Goal: Task Accomplishment & Management: Complete application form

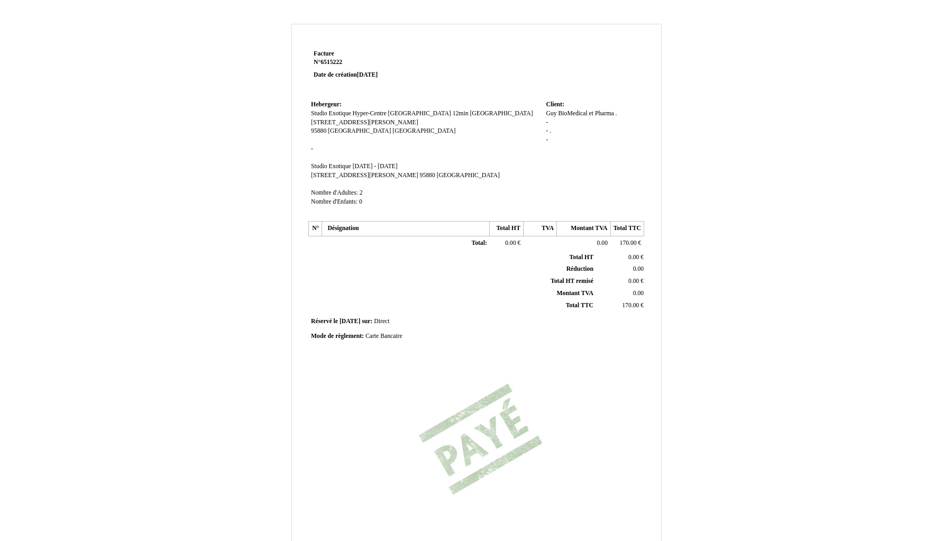
scroll to position [97, 0]
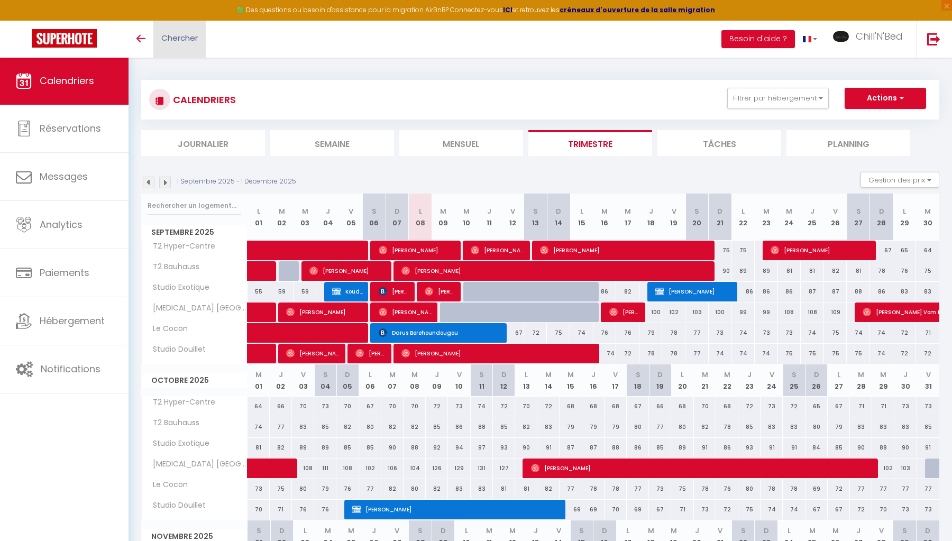
click at [194, 35] on span "Chercher" at bounding box center [179, 37] width 36 height 11
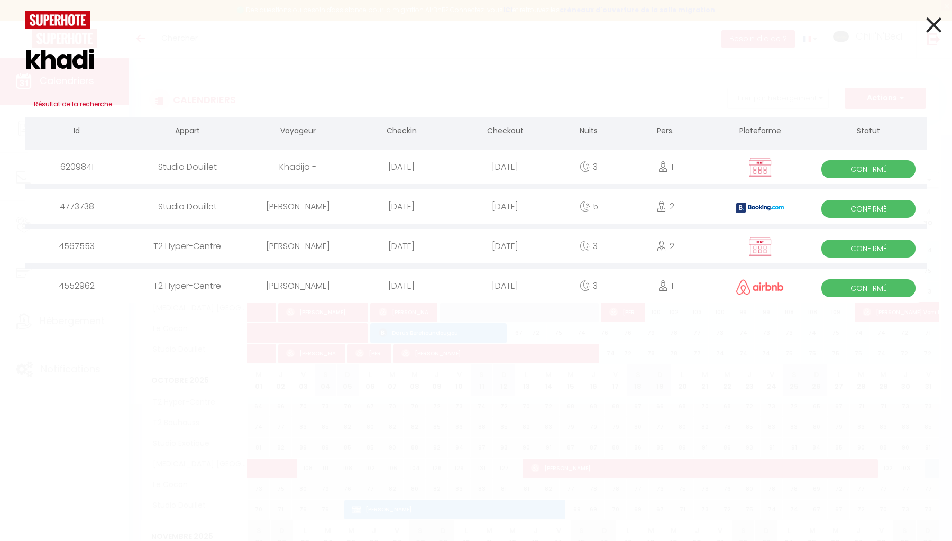
type input "khadi"
click at [360, 170] on div "lu juillet 14. 2025" at bounding box center [402, 167] width 104 height 34
select select
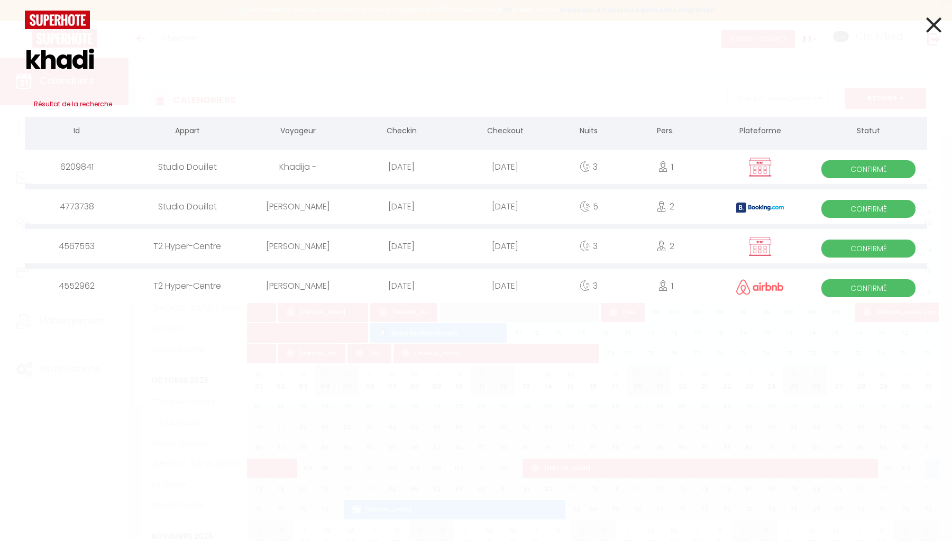
select select
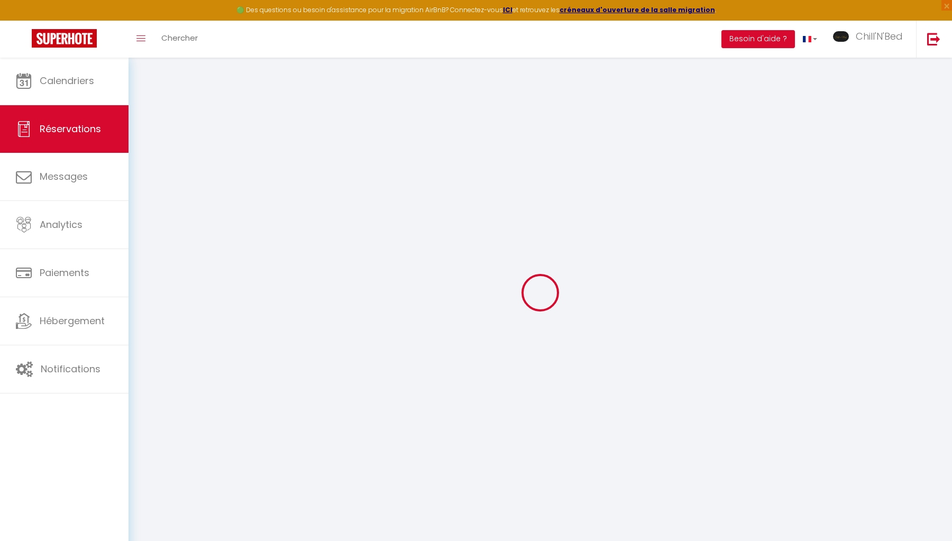
select select
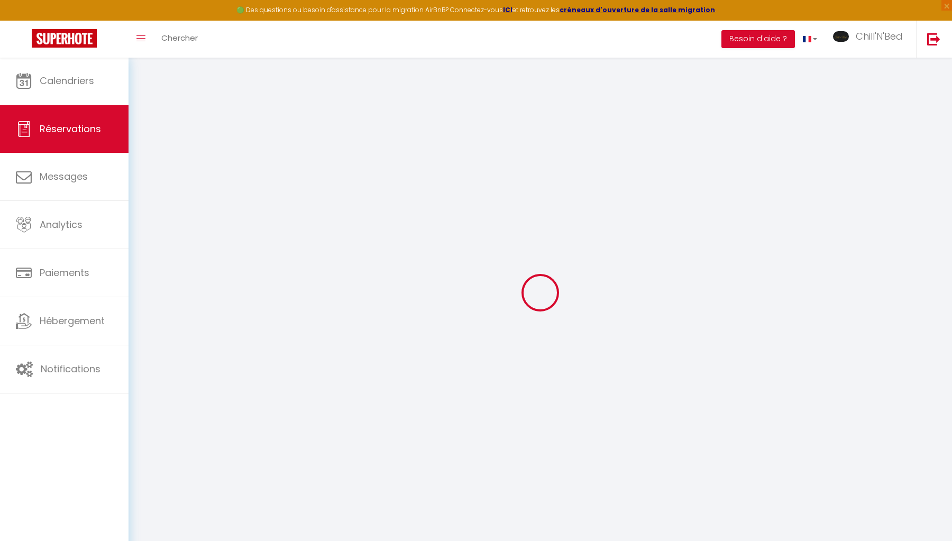
select select
checkbox input "false"
select select
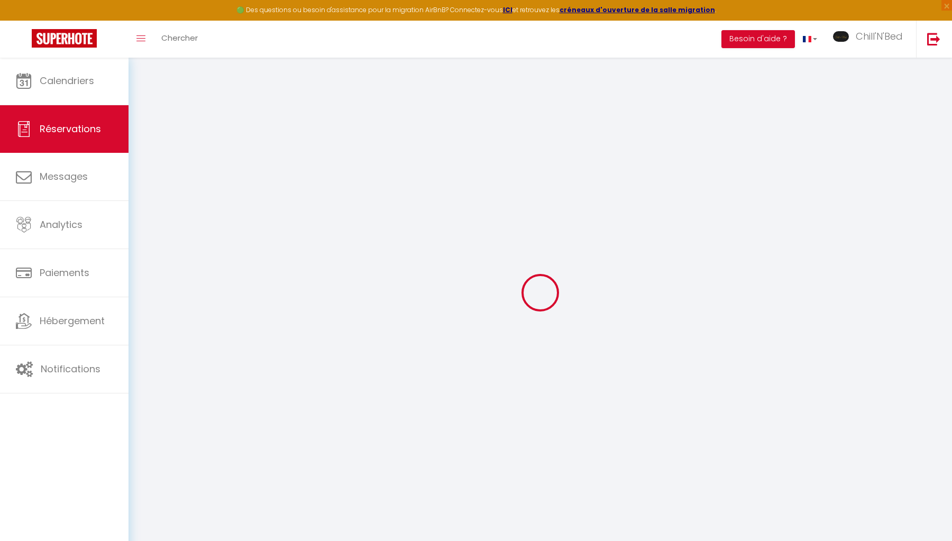
select select
checkbox input "false"
select select
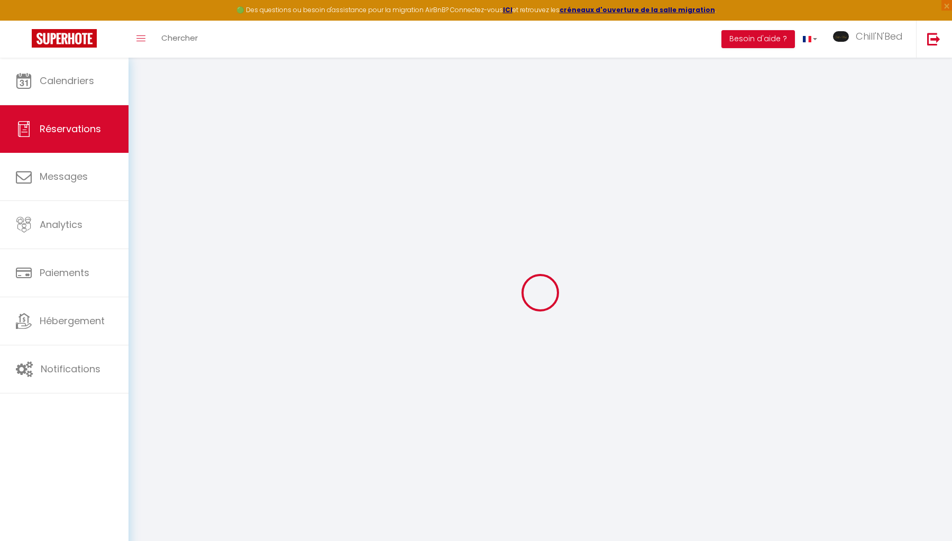
type input "Khadija"
type input "-"
type input "[EMAIL_ADDRESS][DOMAIN_NAME]"
type input "[PHONE_NUMBER]"
select select "DZ"
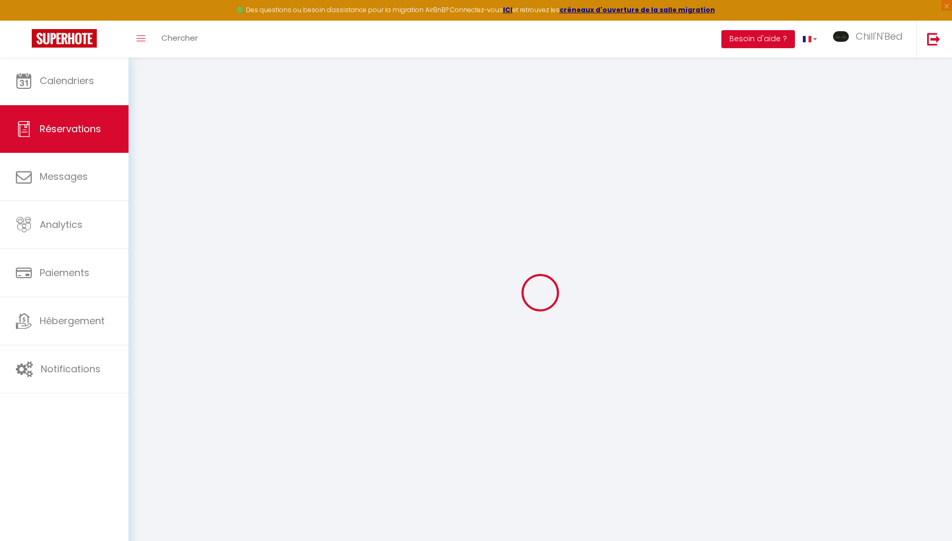
select select "26534"
select select "1"
type input "Lun 14 Juillet 2025"
select select
type input "Jeu 17 Juillet 2025"
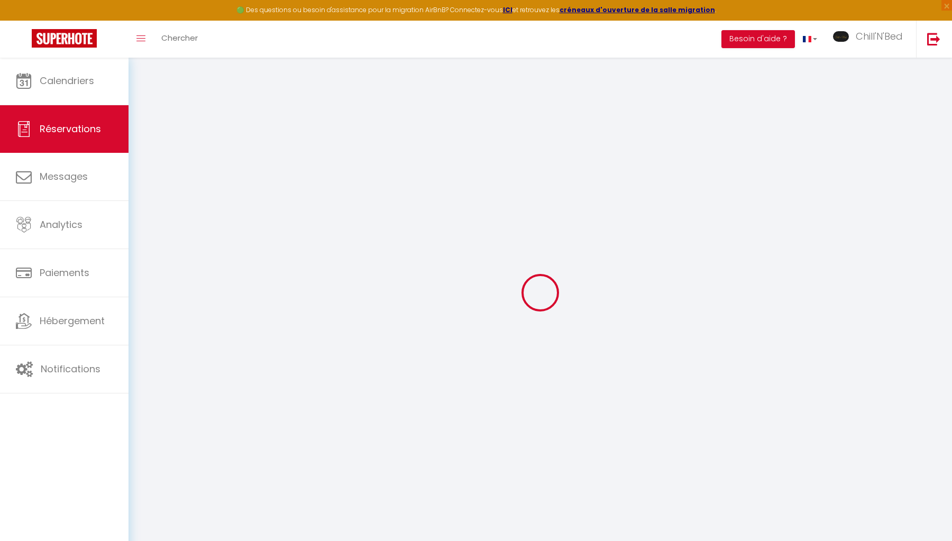
select select
type input "1"
select select "12"
select select
type input "500"
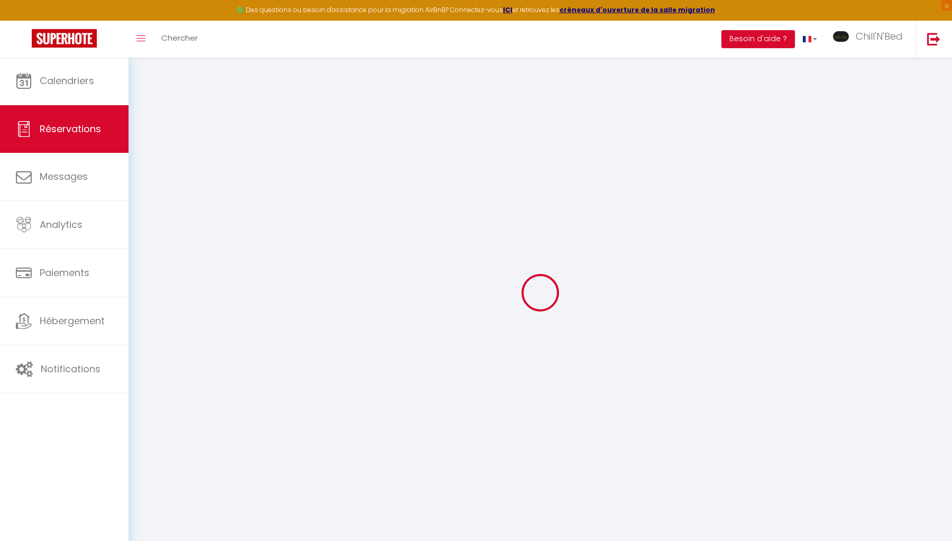
checkbox input "true"
type input "0"
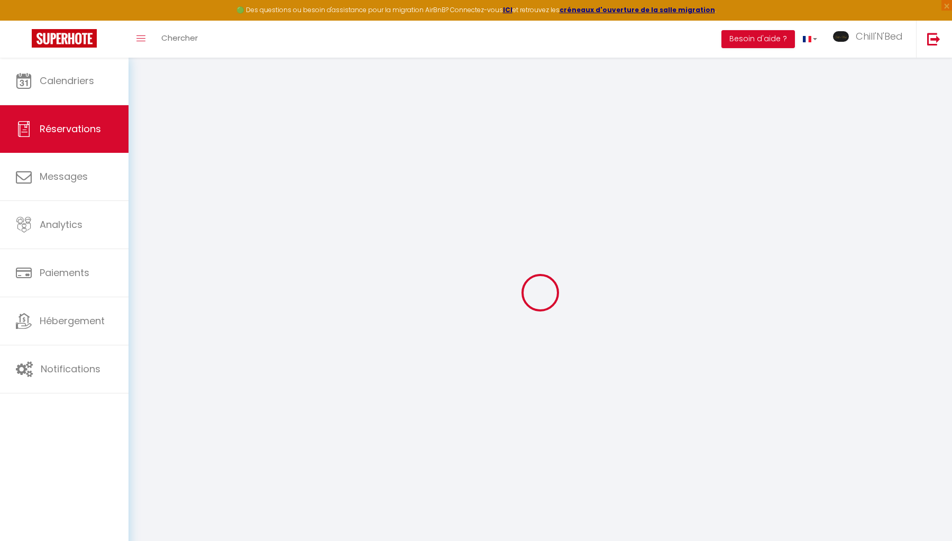
select select
select select "14"
checkbox input "true"
select select
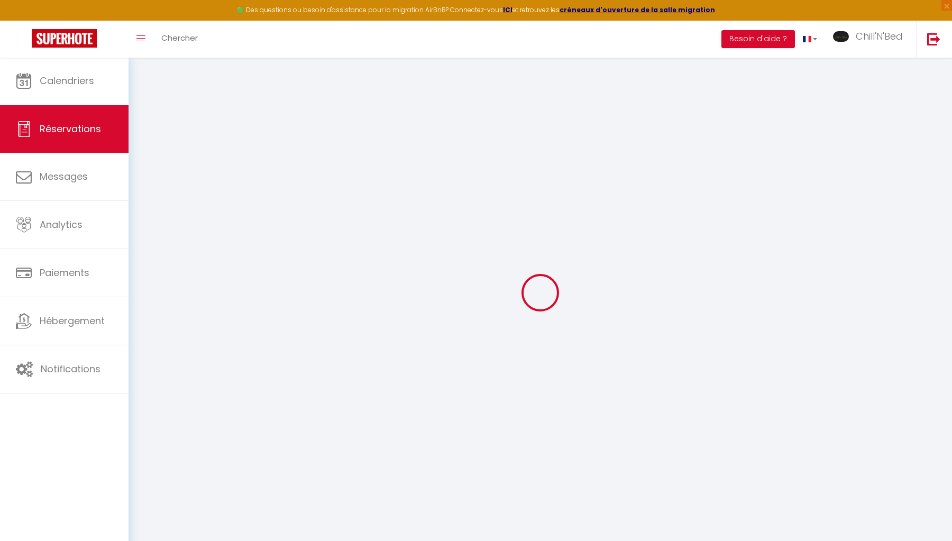
select select
checkbox input "true"
select select
checkbox input "true"
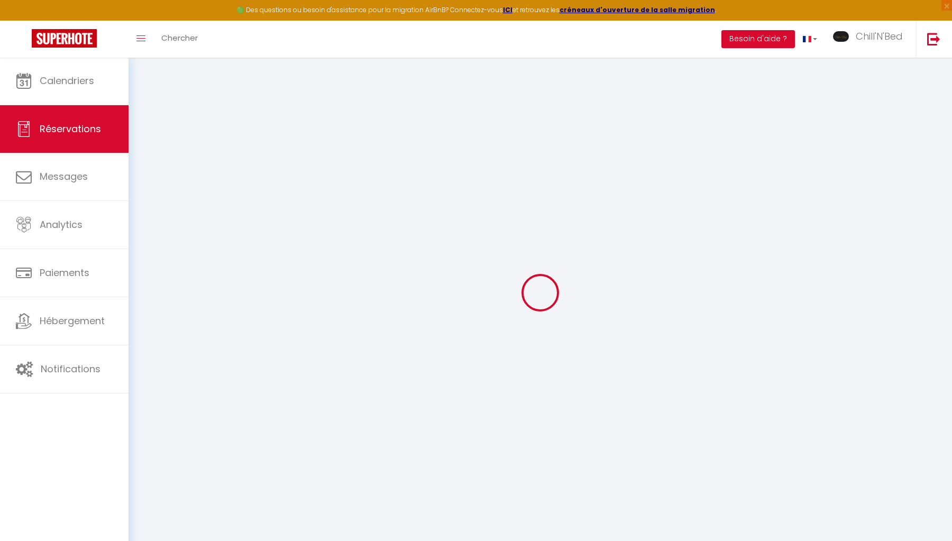
type textarea "3 jours à déduire du prochain séjour (250e)"
select select
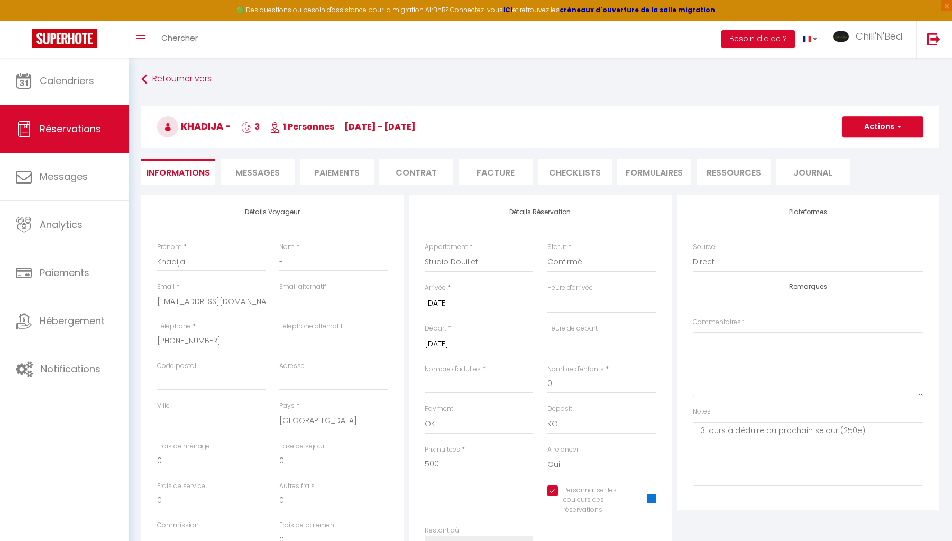
checkbox input "true"
select select
click at [193, 301] on input "[EMAIL_ADDRESS][DOMAIN_NAME]" at bounding box center [211, 301] width 108 height 19
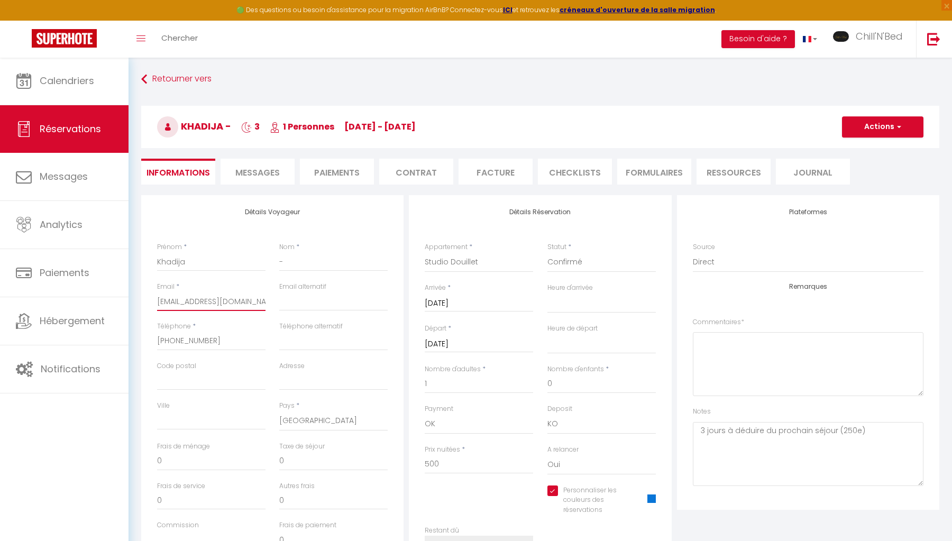
click at [193, 301] on input "[EMAIL_ADDRESS][DOMAIN_NAME]" at bounding box center [211, 301] width 108 height 19
click at [188, 339] on input "[PHONE_NUMBER]" at bounding box center [211, 341] width 108 height 19
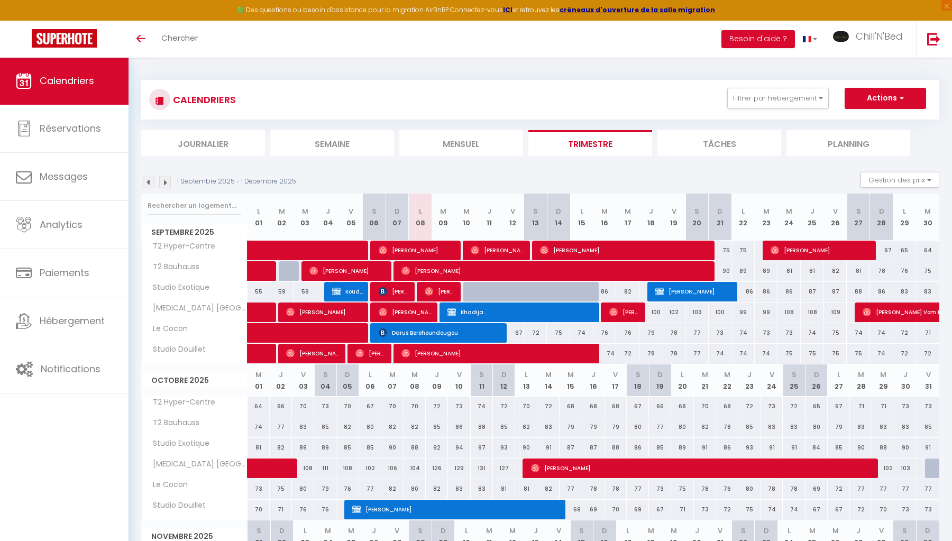
click at [520, 307] on span "Khadija ." at bounding box center [521, 312] width 148 height 20
select select "OK"
select select "KO"
select select "0"
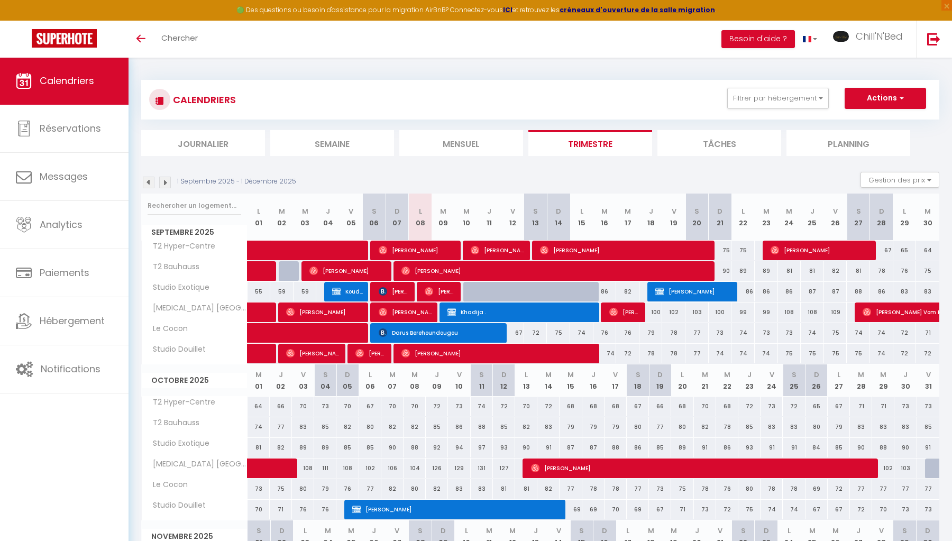
select select "1"
select select
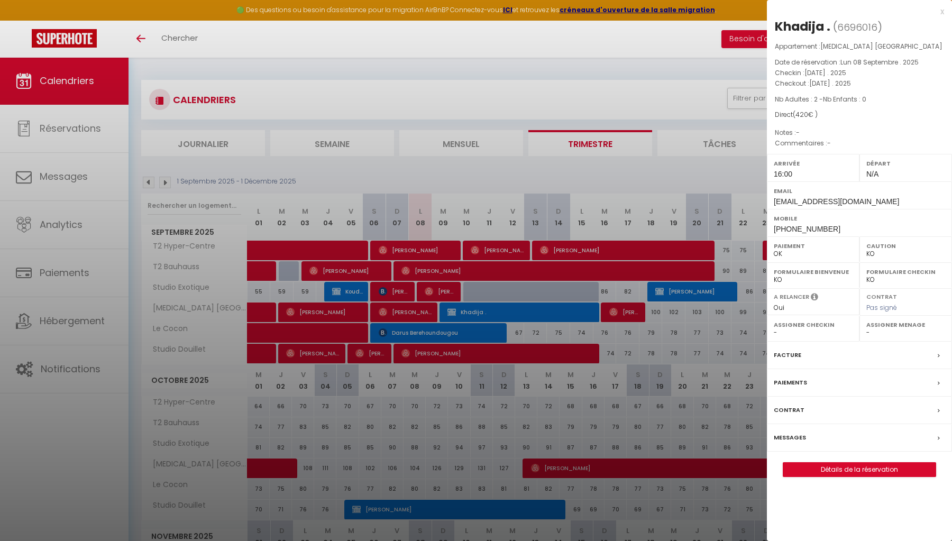
click at [856, 469] on link "Détails de la réservation" at bounding box center [859, 470] width 152 height 14
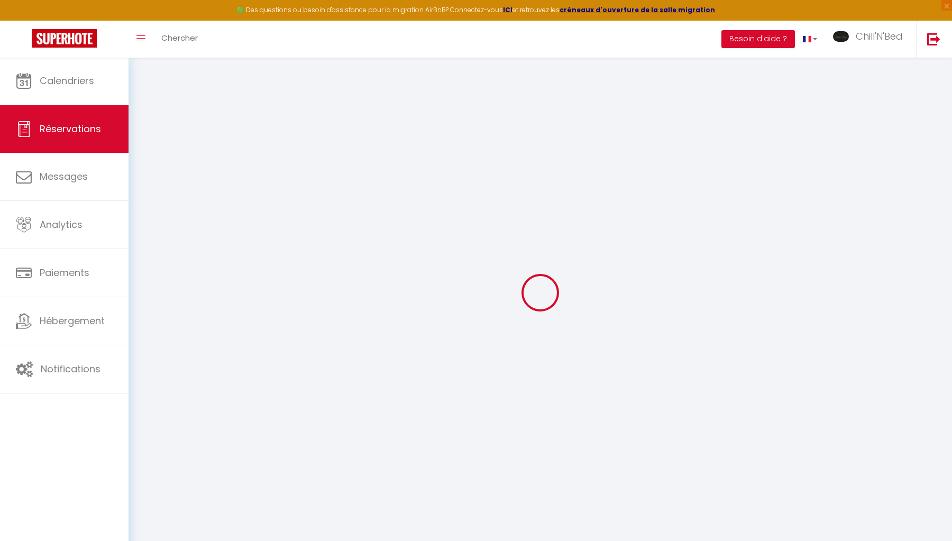
type input "Khadija"
type input "."
type input "[EMAIL_ADDRESS][DOMAIN_NAME]"
type input "[PHONE_NUMBER]"
select select "DZ"
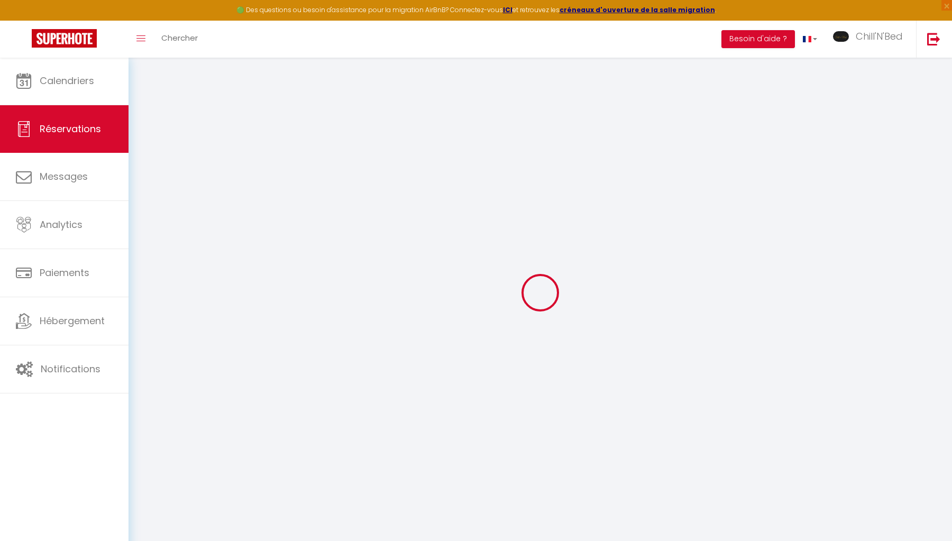
select select "39971"
select select "1"
type input "[DATE]"
select select
type input "[DATE]"
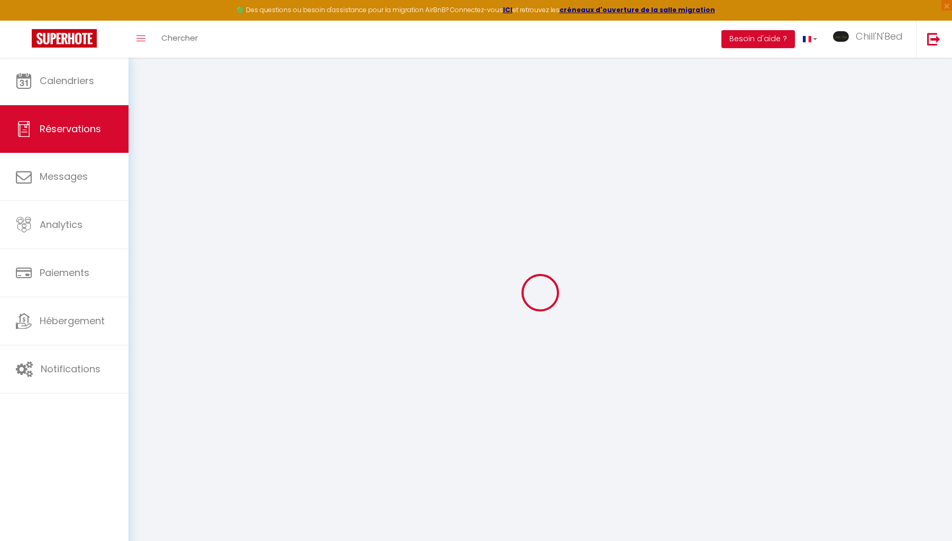
select select
type input "2"
select select "12"
select select
type input "420"
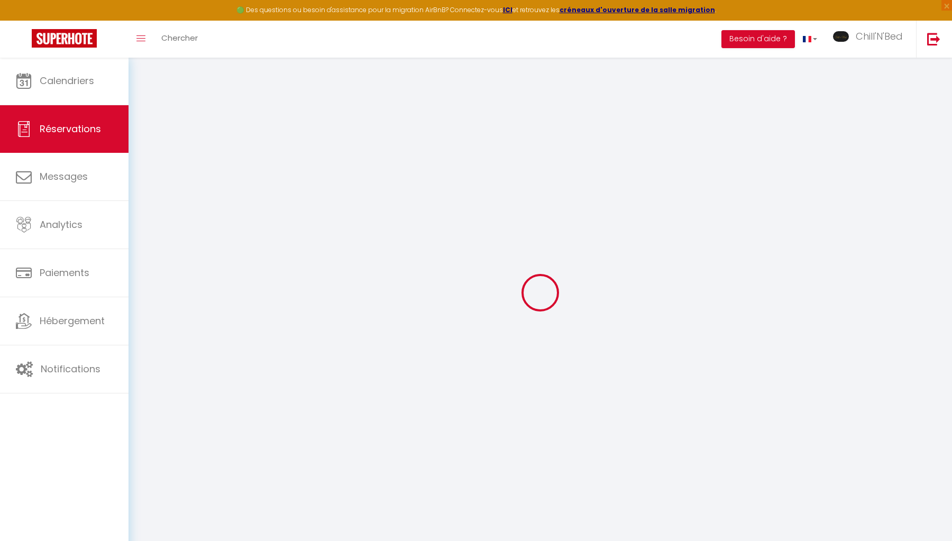
checkbox input "true"
type input "0"
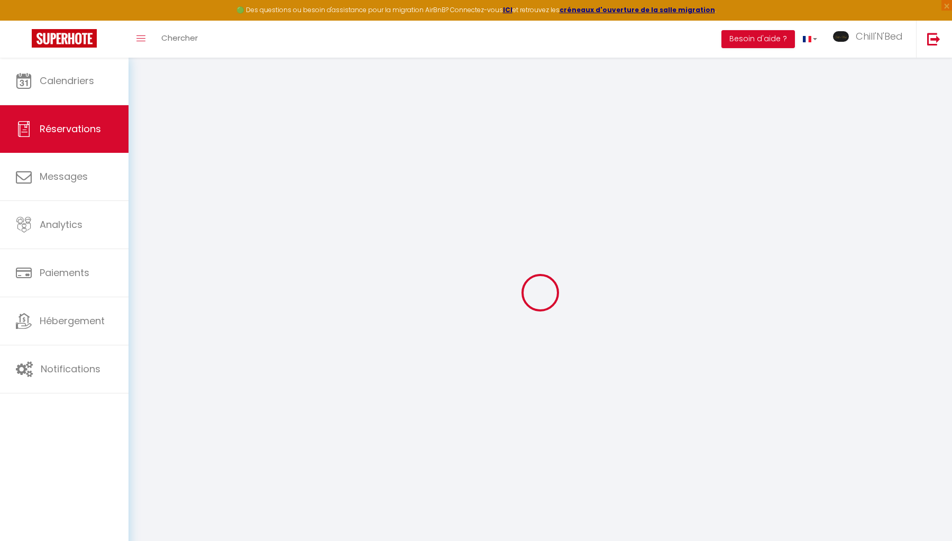
select select
select select "14"
checkbox input "true"
select select
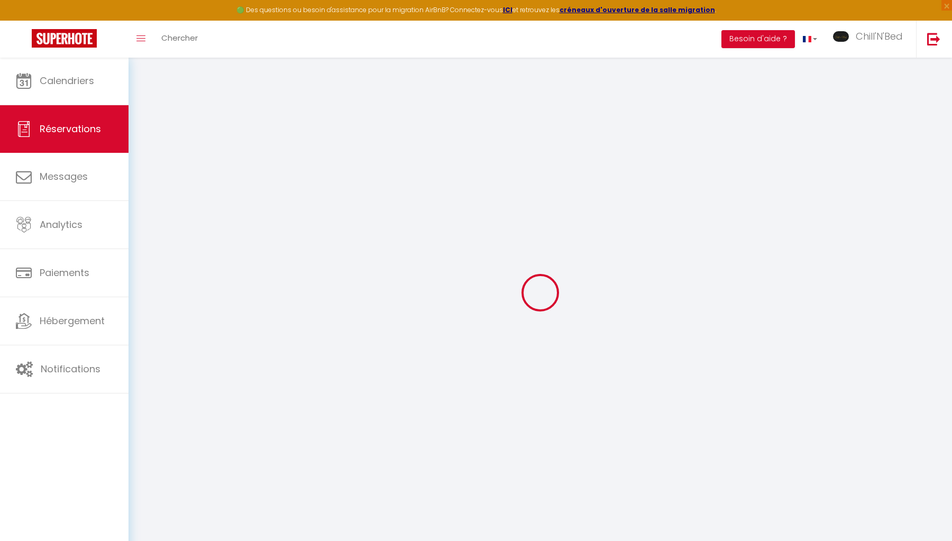
select select
checkbox input "true"
select select
checkbox input "true"
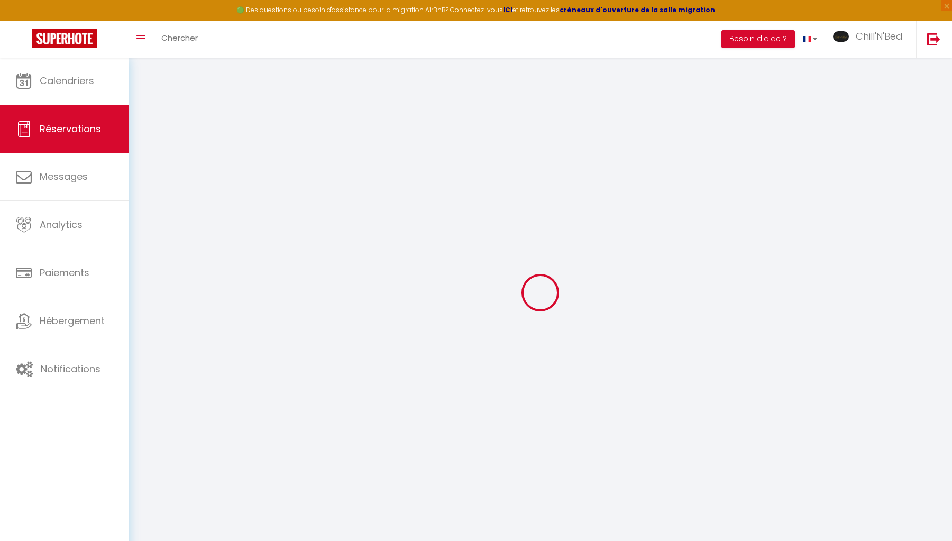
select select
checkbox input "true"
select select "16:00"
select select
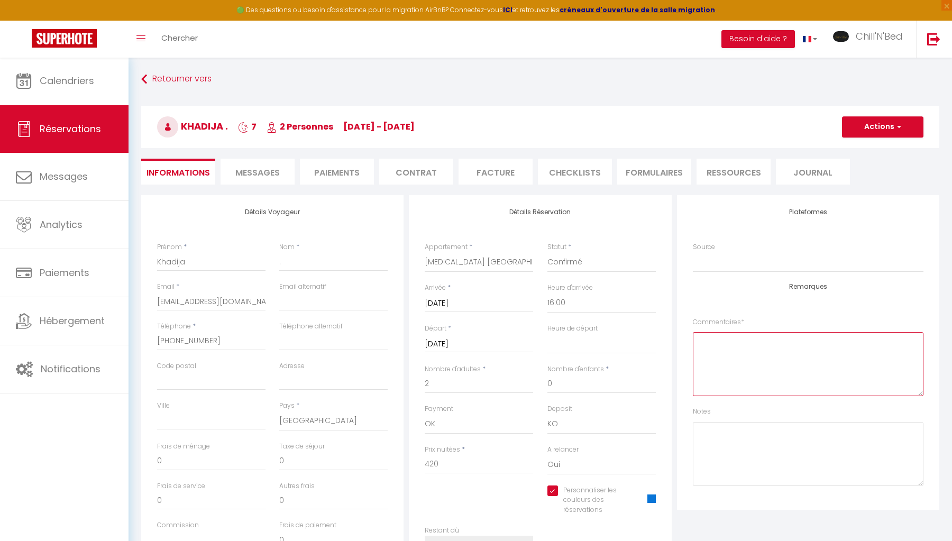
click at [719, 361] on textarea at bounding box center [808, 364] width 231 height 64
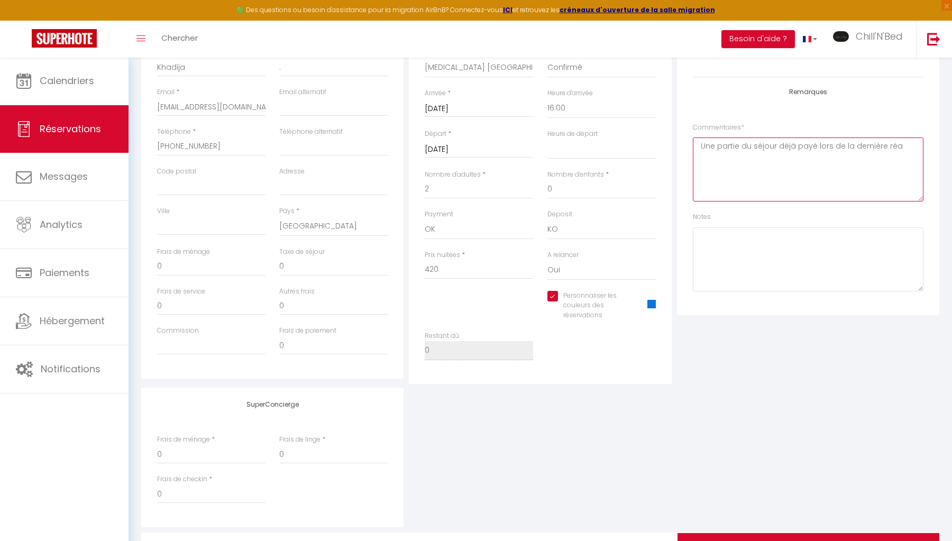
scroll to position [113, 0]
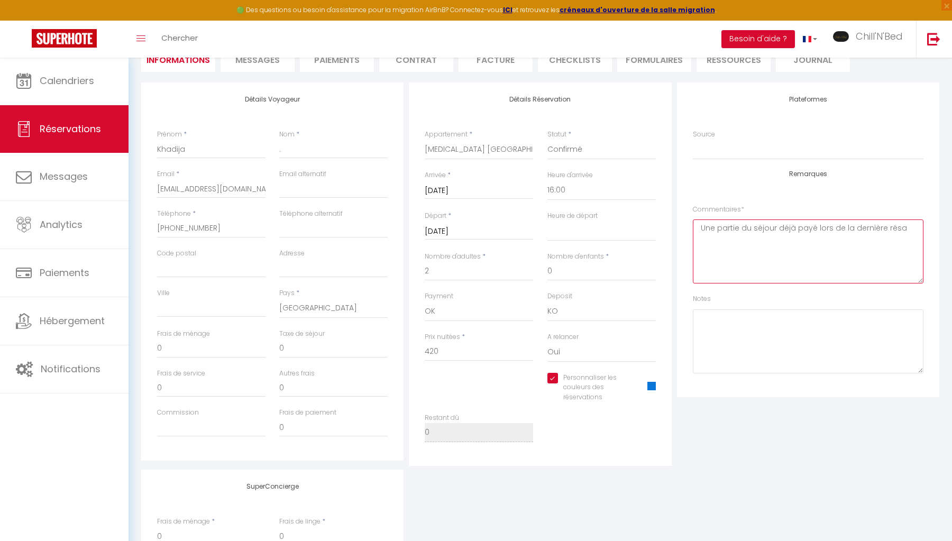
click at [917, 254] on textarea "Une partie du séjour déjà payé lors de la dernière résa" at bounding box center [808, 251] width 231 height 64
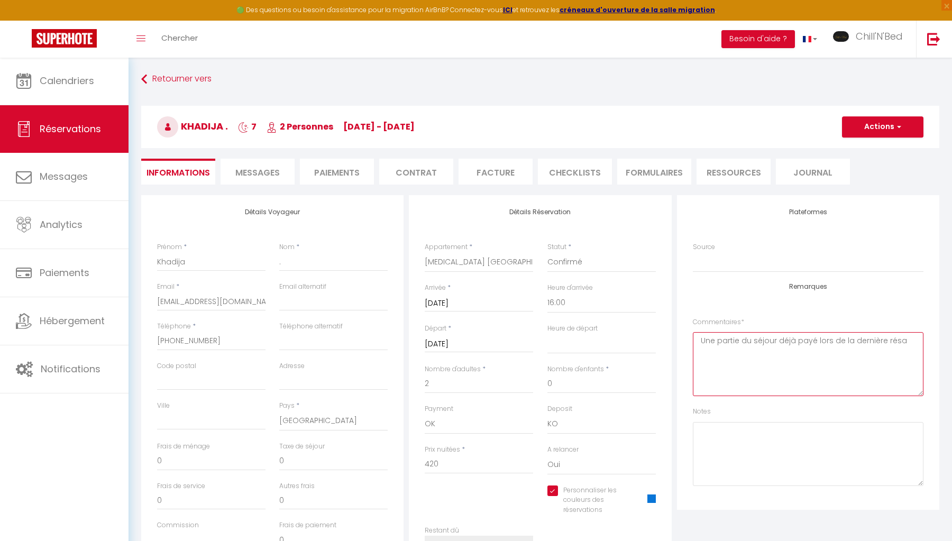
scroll to position [0, 0]
type textarea "Une partie du séjour déjà payé lors de la dernière résa"
click at [871, 125] on button "Actions" at bounding box center [882, 126] width 81 height 21
click at [860, 149] on link "Enregistrer" at bounding box center [872, 150] width 84 height 14
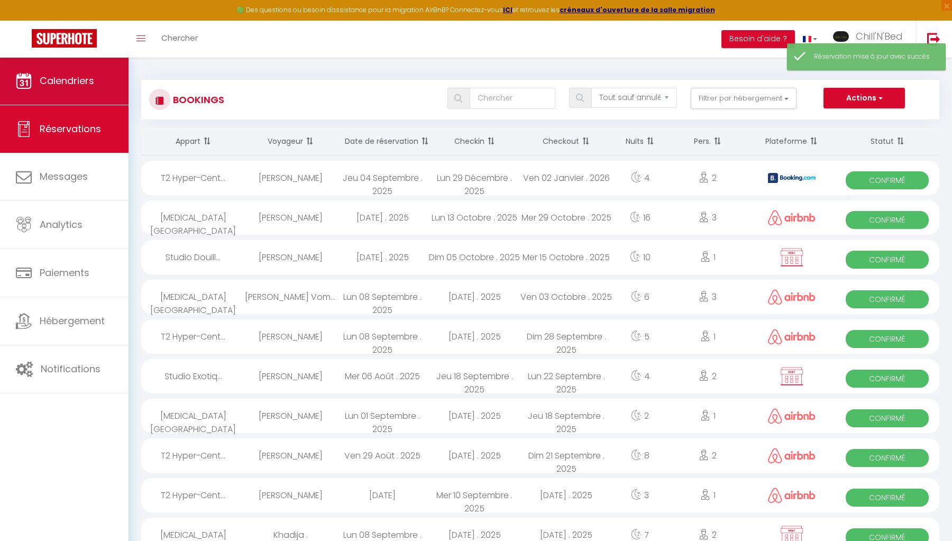
click at [89, 93] on link "Calendriers" at bounding box center [64, 81] width 129 height 48
